Goal: Obtain resource: Download file/media

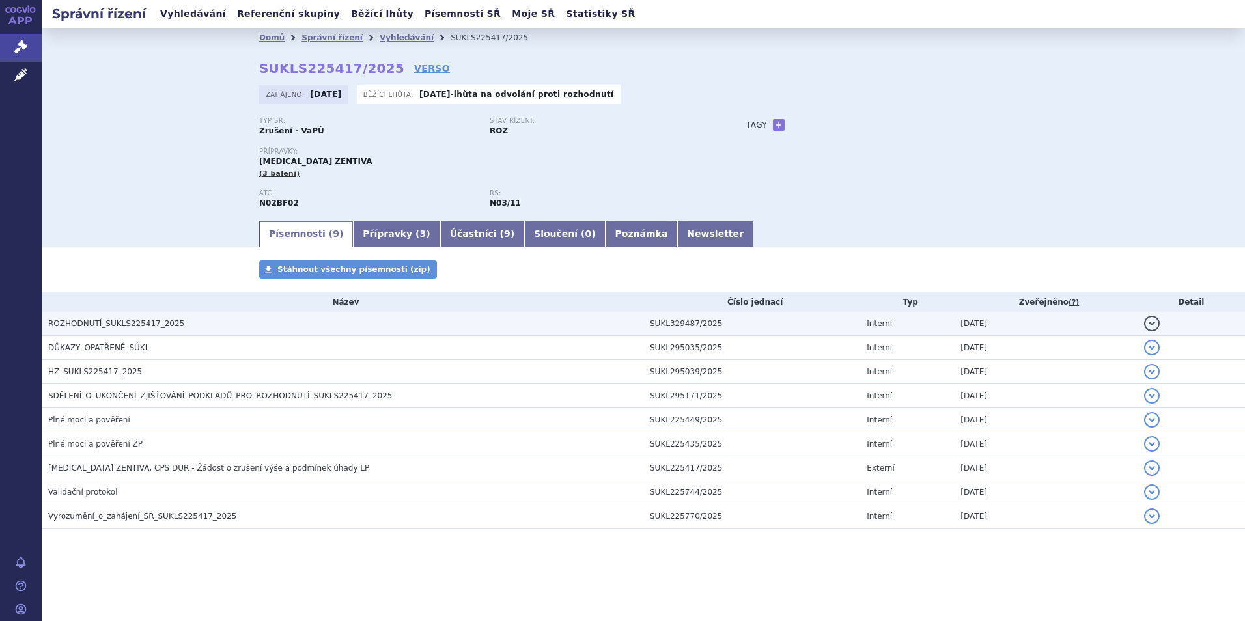
click at [115, 323] on span "ROZHODNUTÍ_SUKLS225417_2025" at bounding box center [116, 323] width 136 height 9
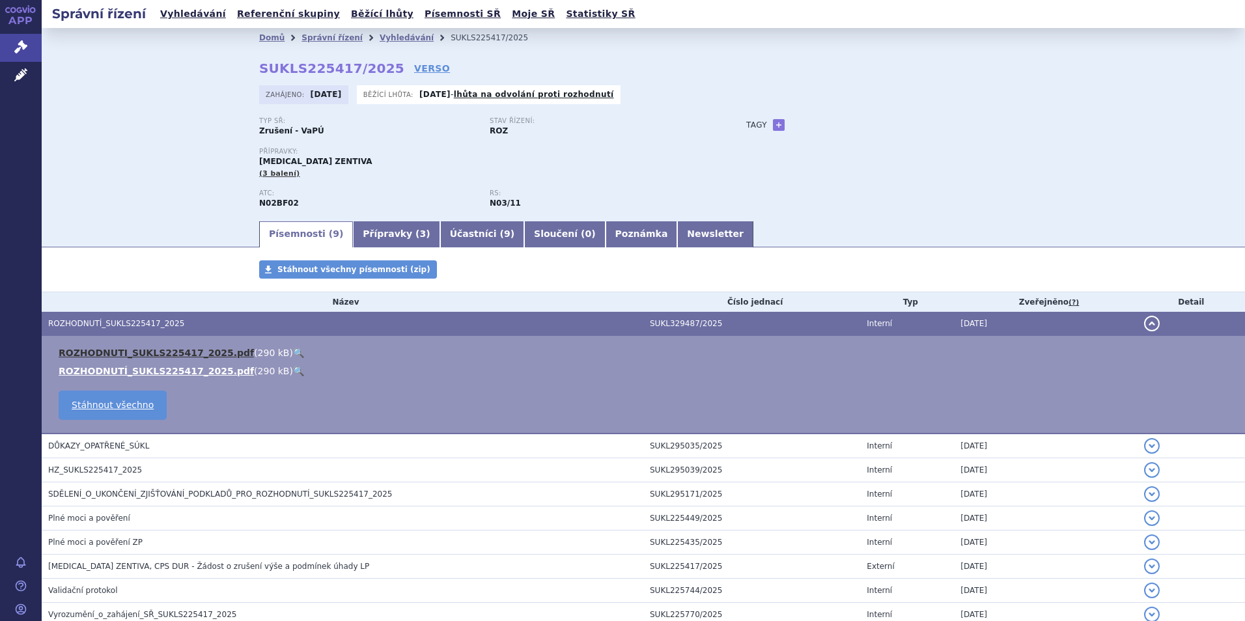
click at [133, 353] on link "ROZHODNUTI_SUKLS225417_2025.pdf" at bounding box center [156, 353] width 195 height 10
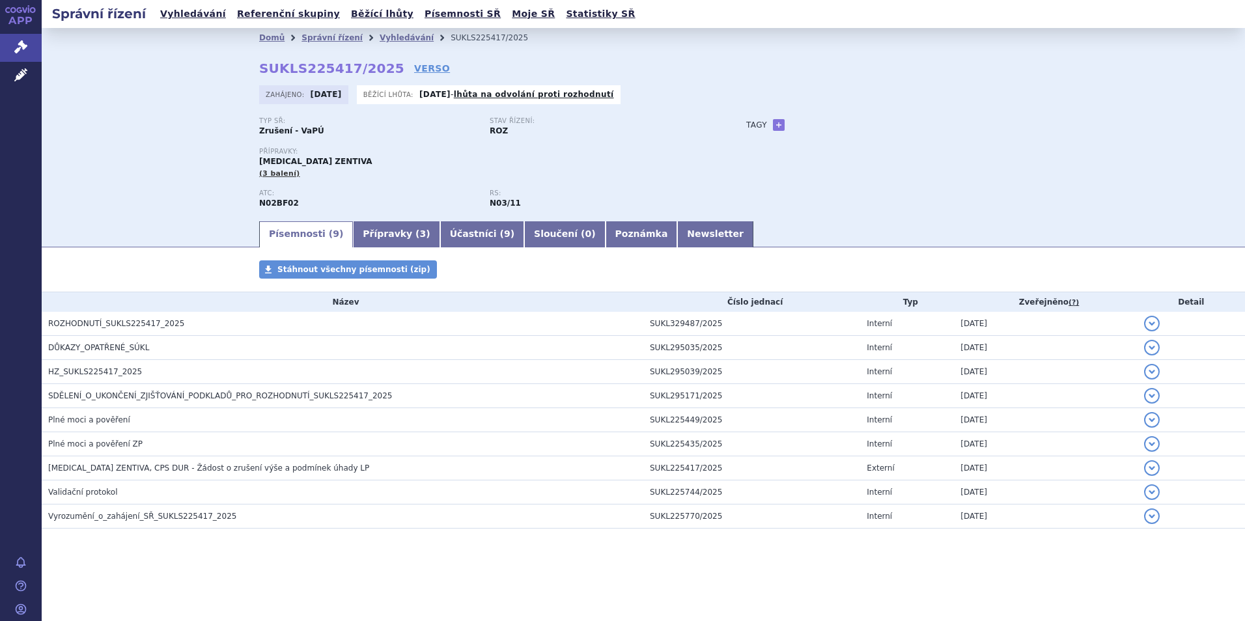
click at [763, 203] on div "Typ SŘ: Zrušení - VaPÚ Stav řízení: ROZ Přípravky: PREGABALIN ZENTIVA (3 balení…" at bounding box center [643, 168] width 769 height 102
click at [580, 376] on section "Domů Správní řízení Vyhledávání SUKLS225417/2025 SUKLS225417/2025 VERSO Zahájen…" at bounding box center [644, 317] width 1204 height 579
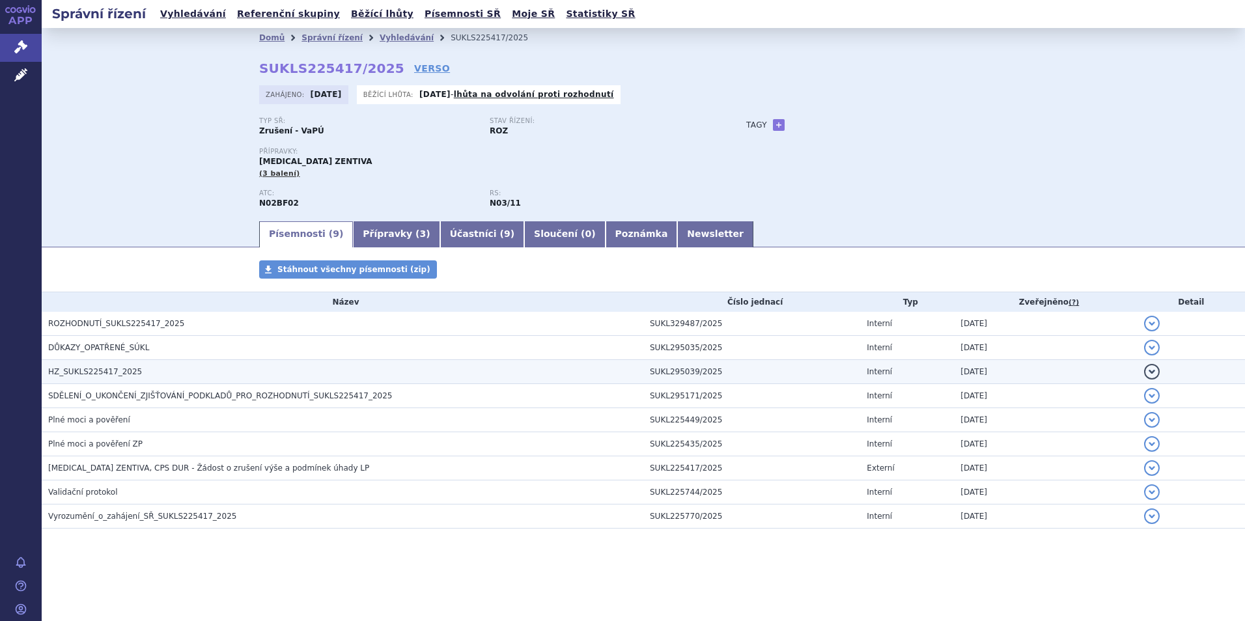
click at [88, 371] on span "HZ_SUKLS225417_2025" at bounding box center [95, 371] width 94 height 9
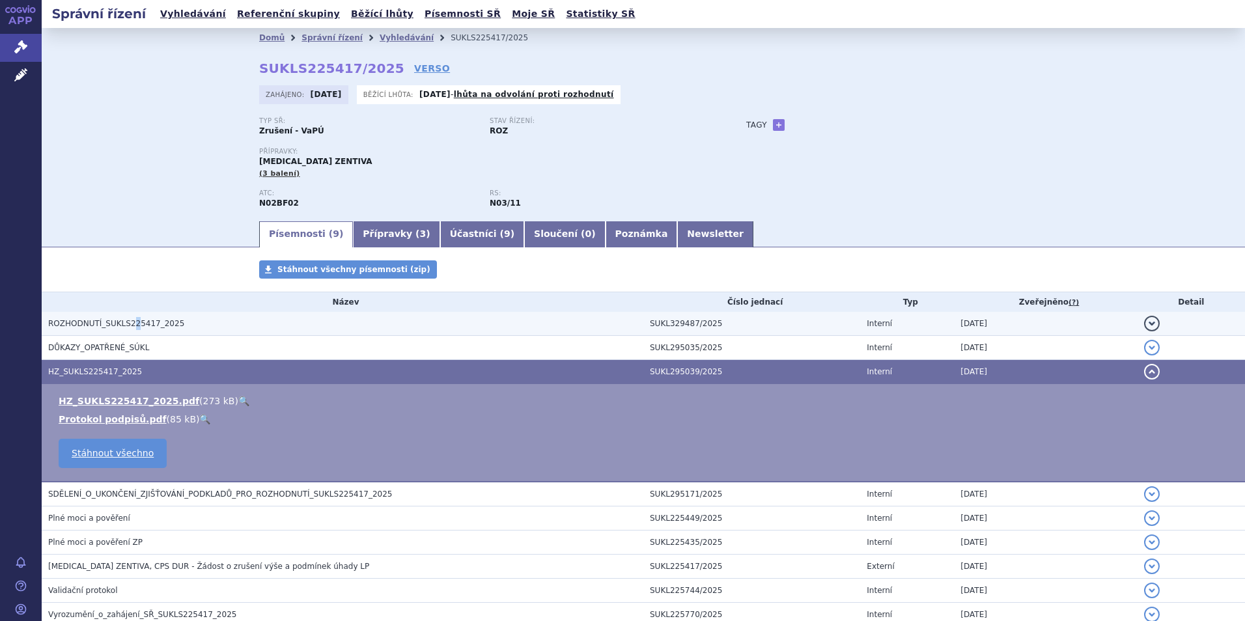
click at [128, 323] on span "ROZHODNUTÍ_SUKLS225417_2025" at bounding box center [116, 323] width 136 height 9
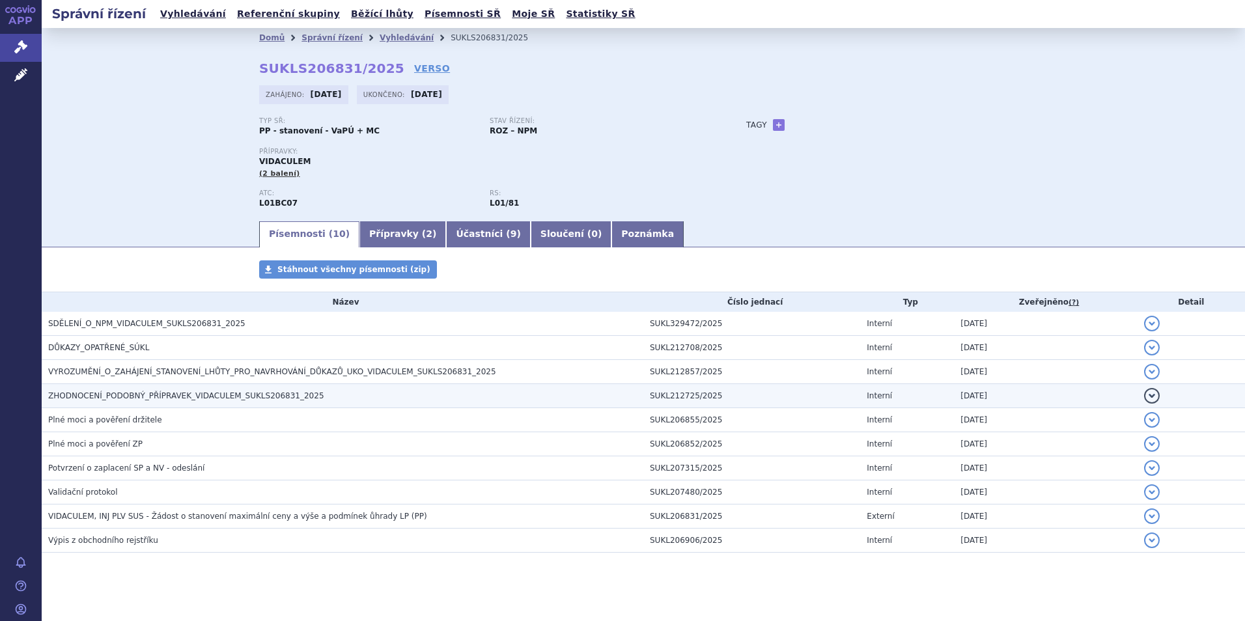
click at [140, 376] on span "ZHODNOCENÍ_PODOBNÝ_PŘÍPRAVEK_VIDACULEM_SUKLS206831_2025" at bounding box center [186, 395] width 276 height 9
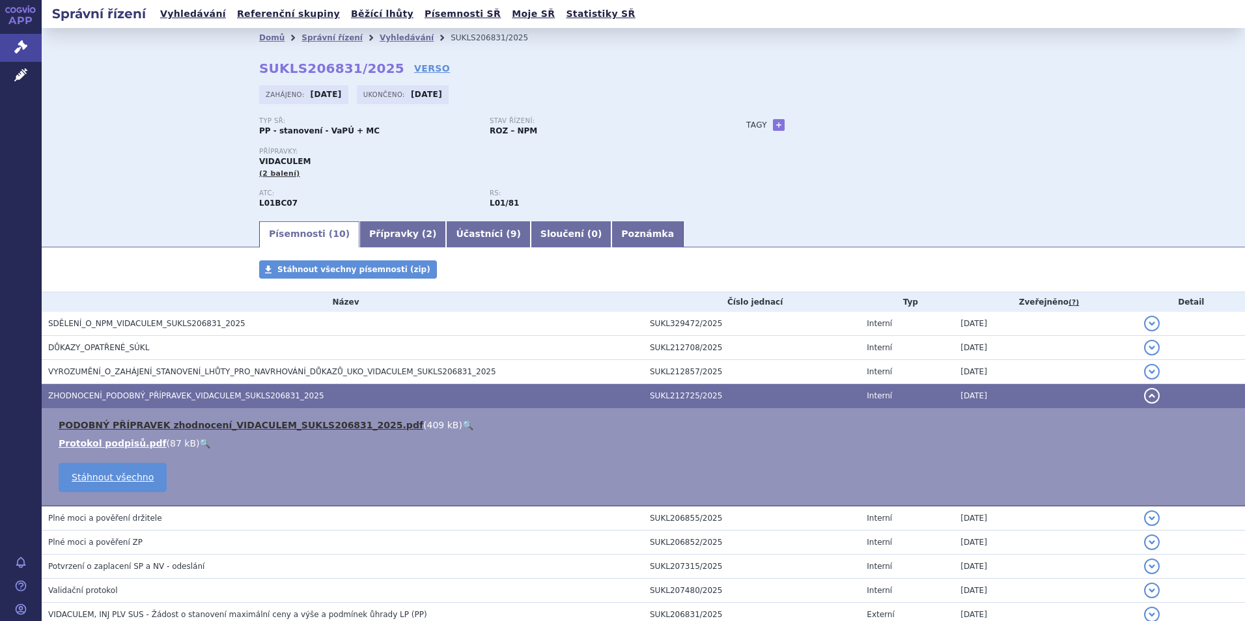
click at [147, 376] on link "PODOBNÝ PŘÍPRAVEK zhodnocení_VIDACULEM_SUKLS206831_2025.pdf" at bounding box center [241, 425] width 365 height 10
